Goal: Information Seeking & Learning: Learn about a topic

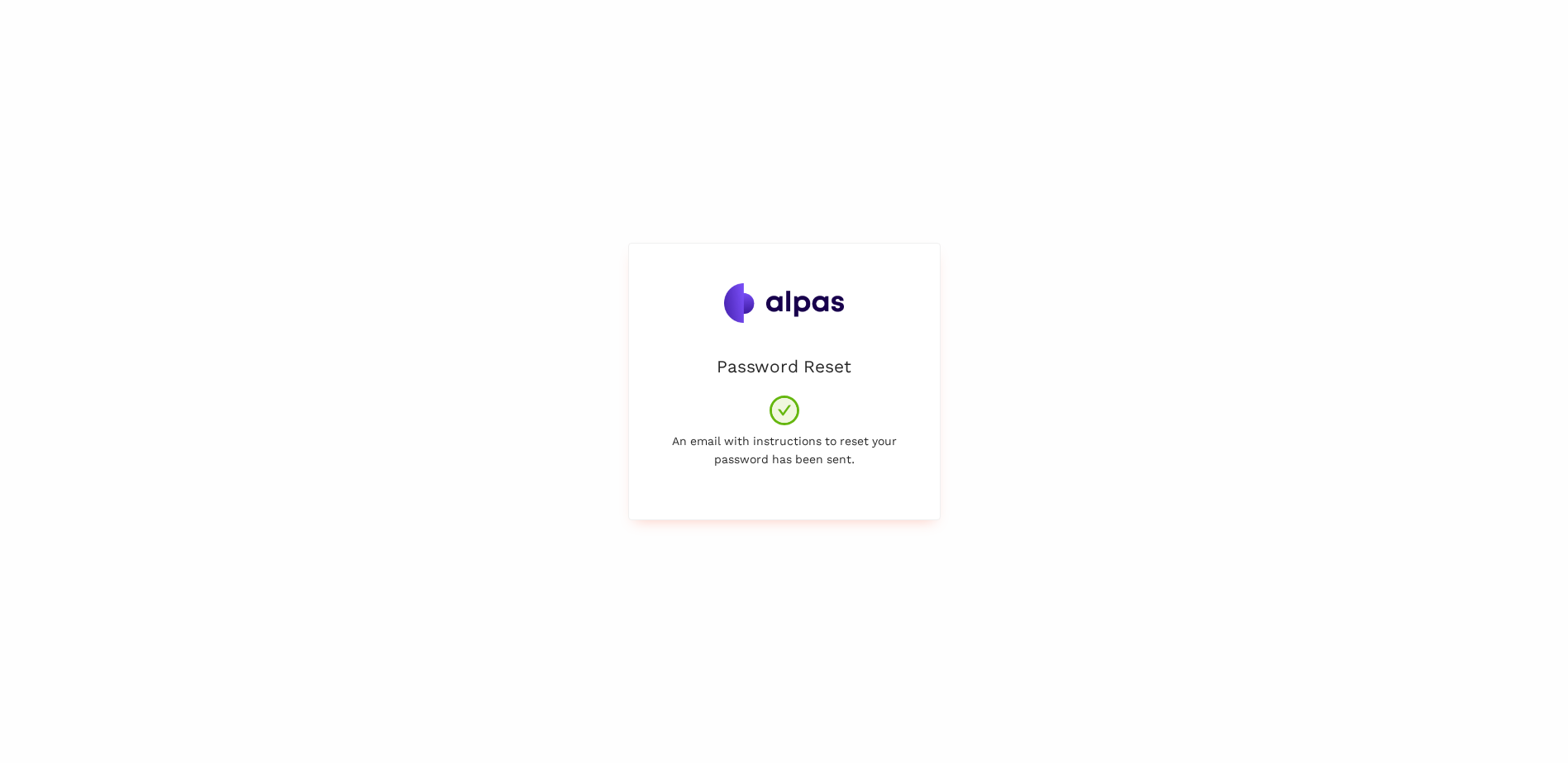
click at [950, 227] on div "Password Reset An email with instructions to reset your password has been sent." at bounding box center [784, 382] width 1568 height 763
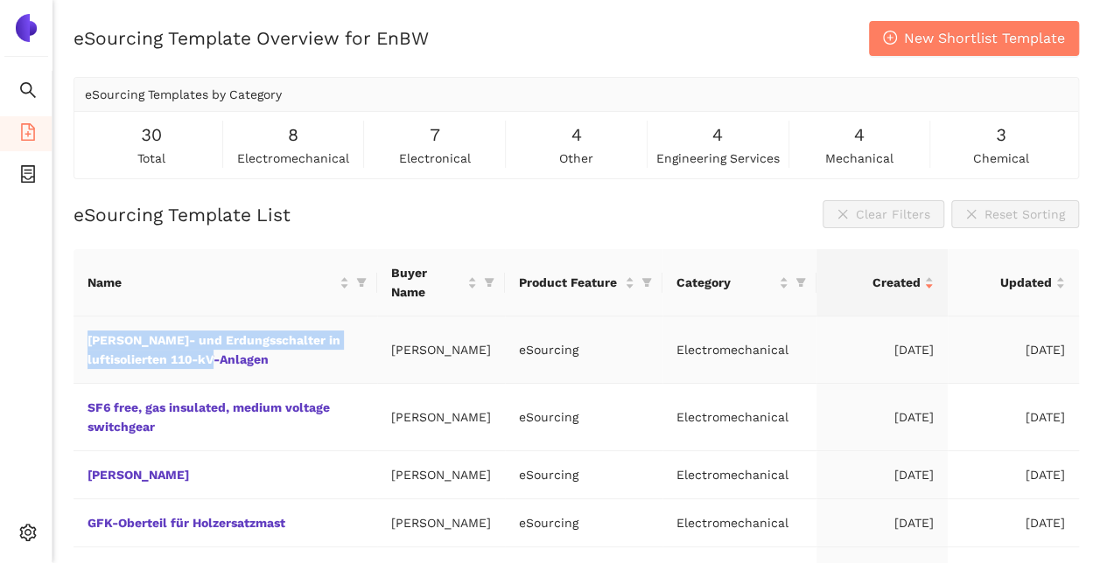
drag, startPoint x: 243, startPoint y: 369, endPoint x: 82, endPoint y: 326, distance: 166.6
click at [82, 326] on td "[PERSON_NAME]- und Erdungsschalter in luftisolierten 110-kV-Anlagen" at bounding box center [225, 350] width 304 height 67
copy link "[PERSON_NAME]- und Erdungsschalter in luftisolierten 110-kV-Anlagen"
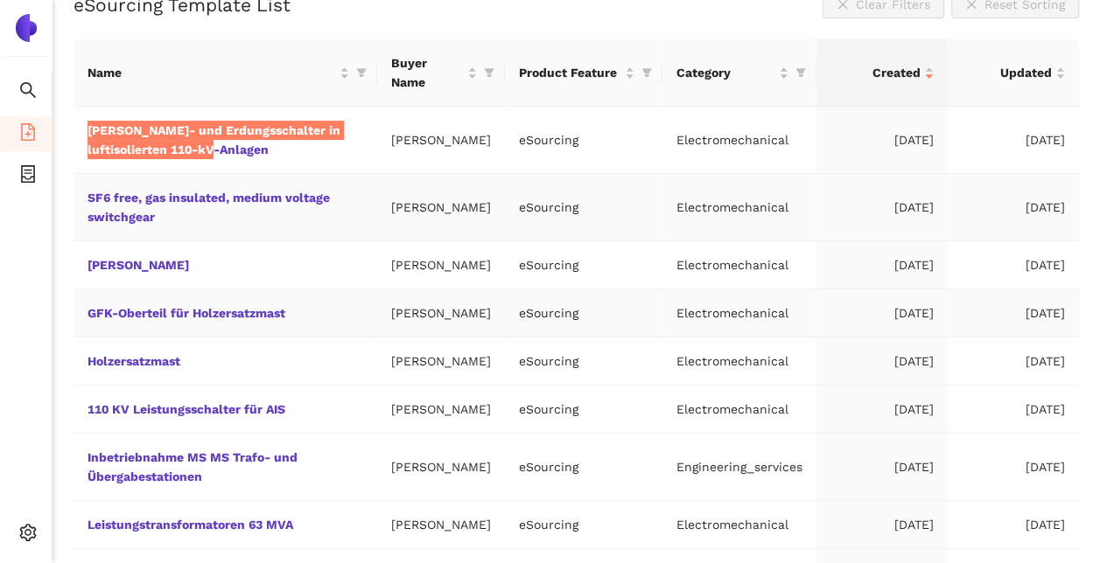
scroll to position [262, 0]
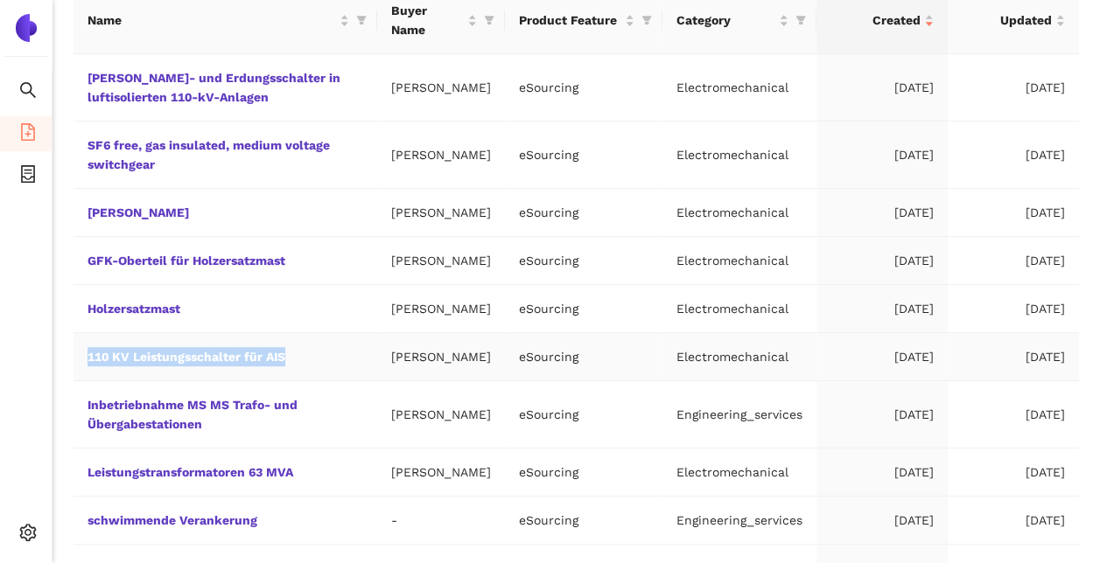
drag, startPoint x: 331, startPoint y: 415, endPoint x: 81, endPoint y: 422, distance: 249.4
click at [81, 381] on td "110 KV Leistungsschalter für AIS" at bounding box center [225, 357] width 304 height 48
copy link "110 KV Leistungsschalter für AIS"
